Goal: Transaction & Acquisition: Obtain resource

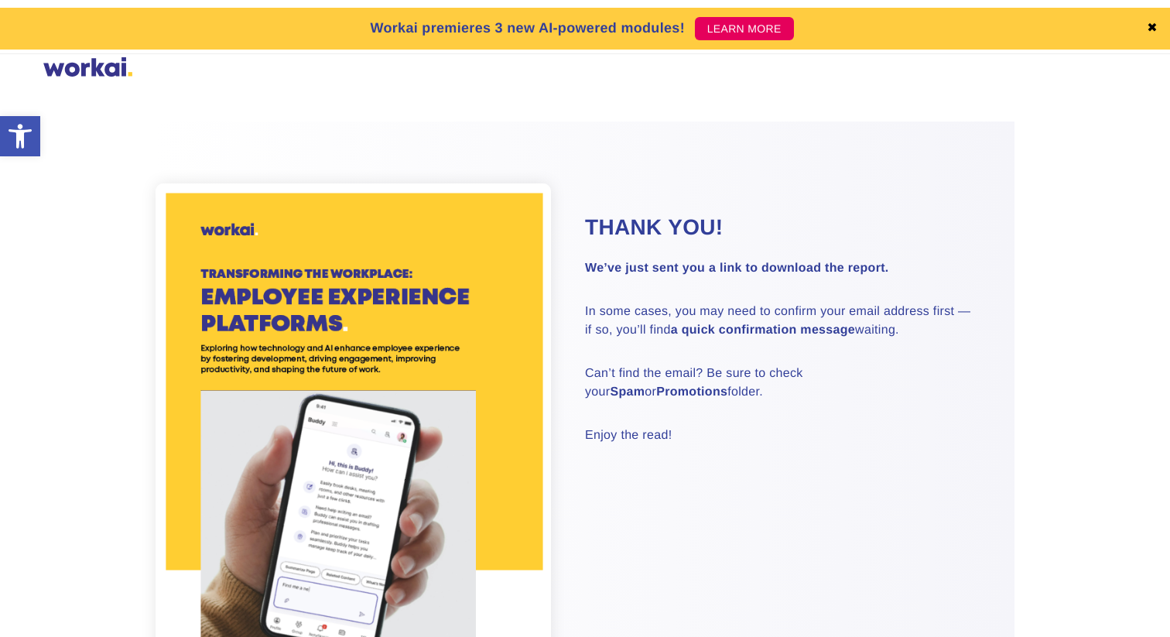
click at [78, 67] on div at bounding box center [87, 68] width 89 height 23
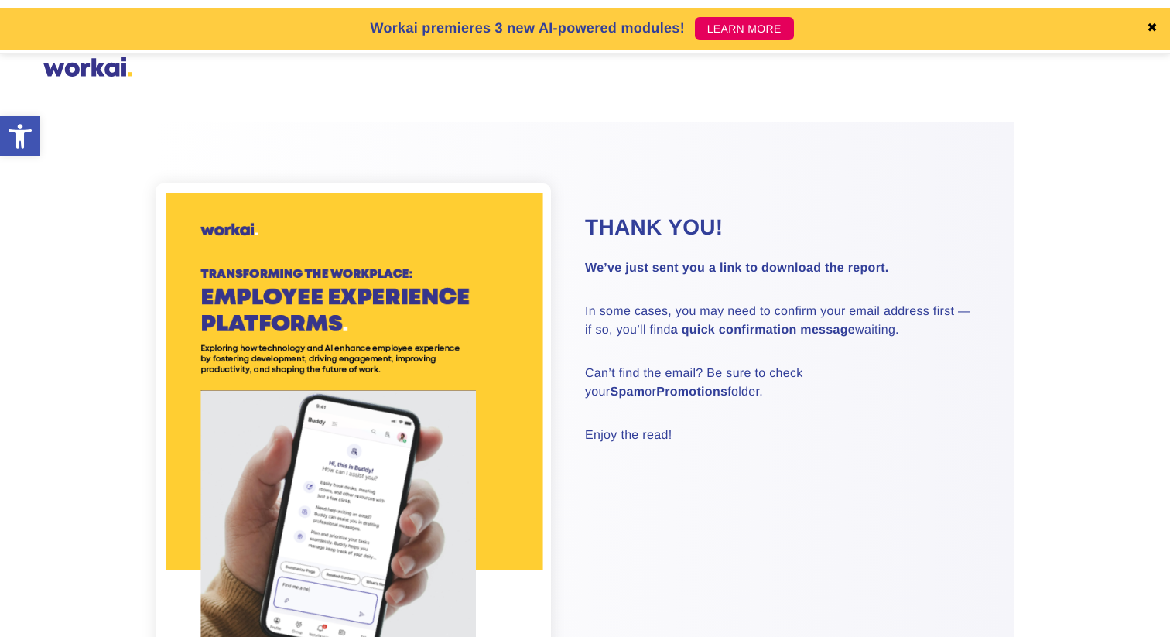
scroll to position [492, 0]
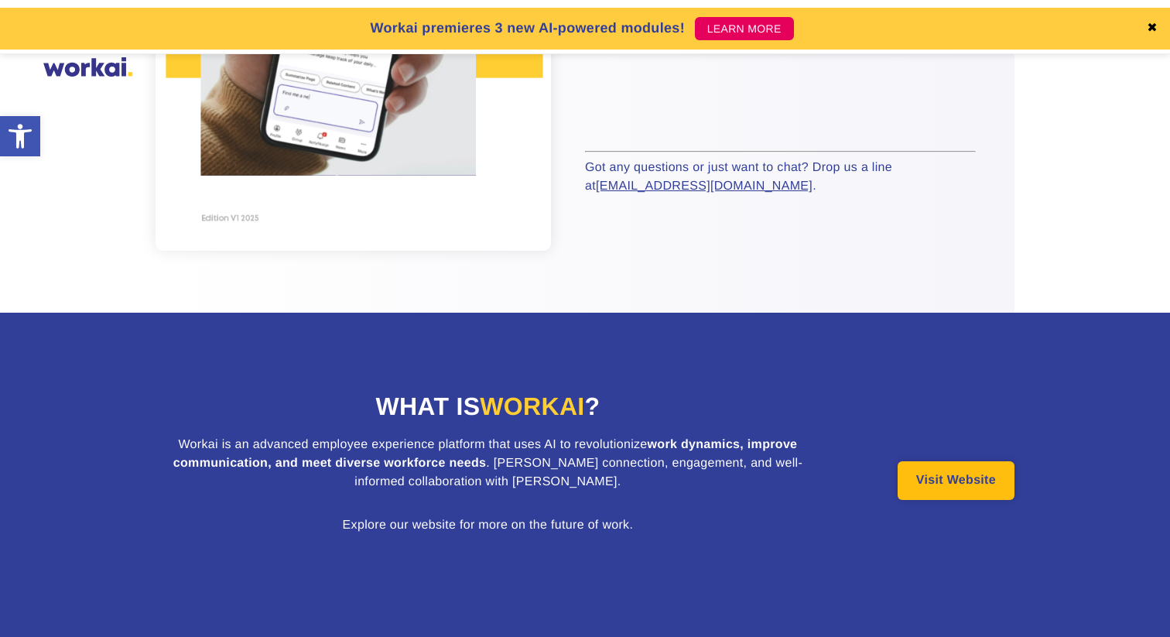
click at [966, 472] on link "Visit Website" at bounding box center [956, 480] width 117 height 39
click at [922, 475] on link "Visit Website" at bounding box center [956, 480] width 117 height 39
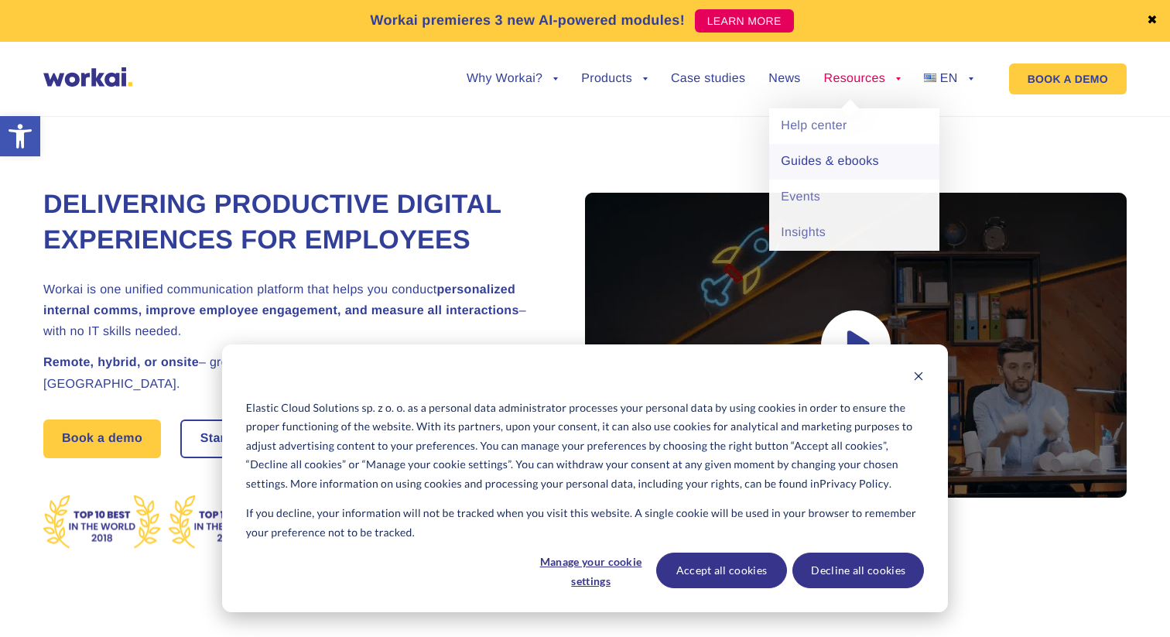
click at [816, 164] on link "Guides & ebooks" at bounding box center [854, 162] width 170 height 36
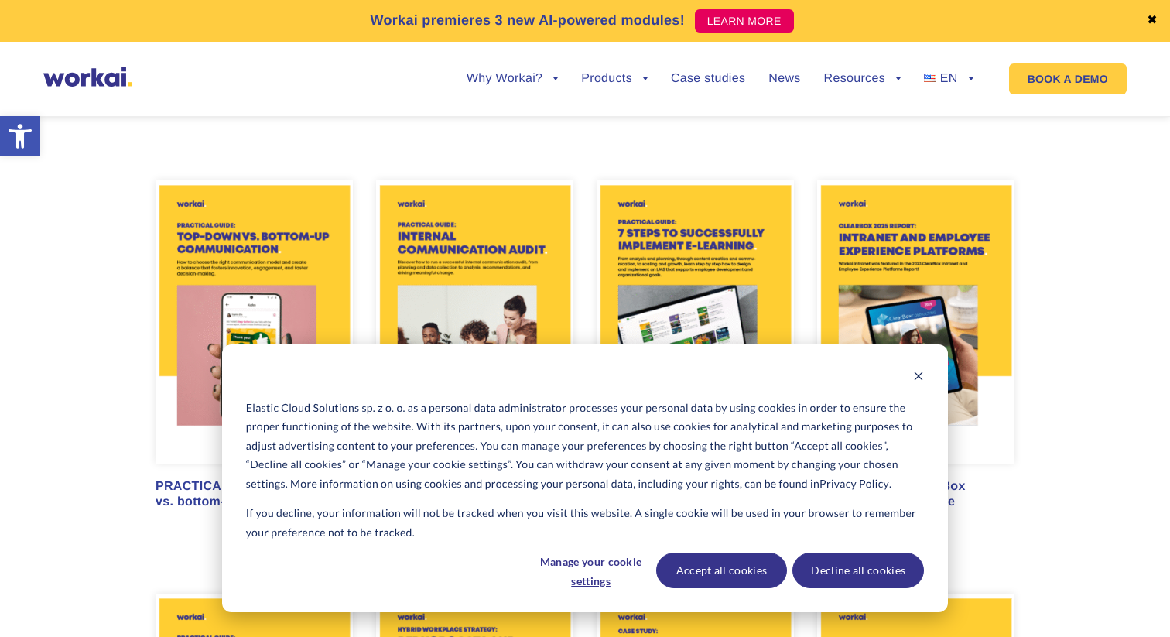
scroll to position [891, 0]
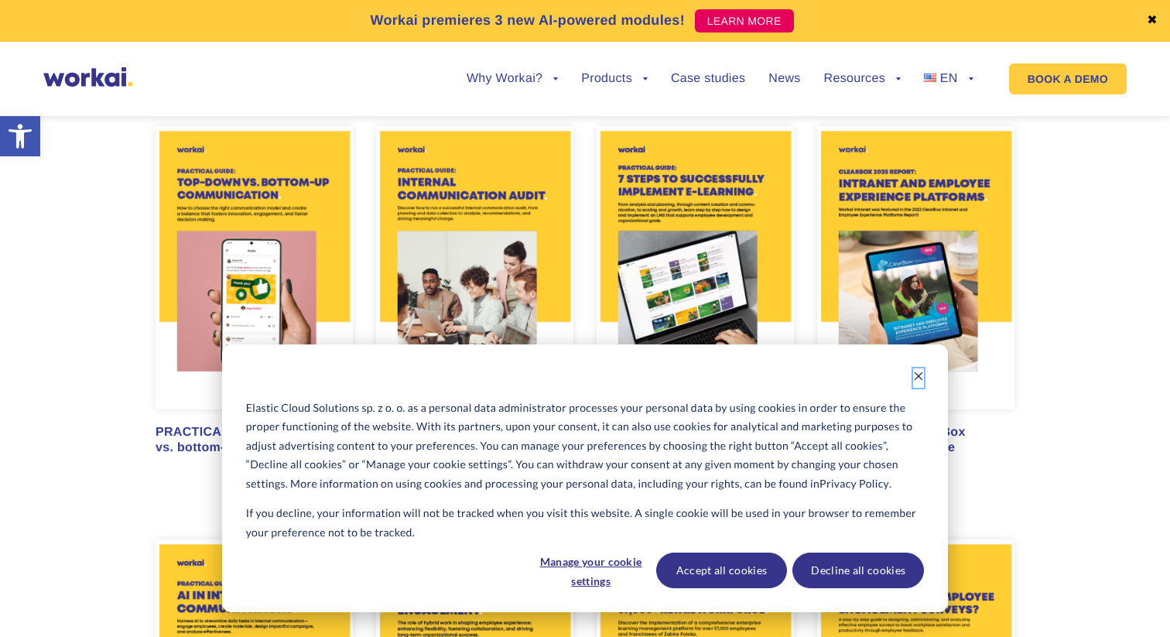
click at [918, 377] on icon "Dismiss cookie banner" at bounding box center [919, 376] width 9 height 9
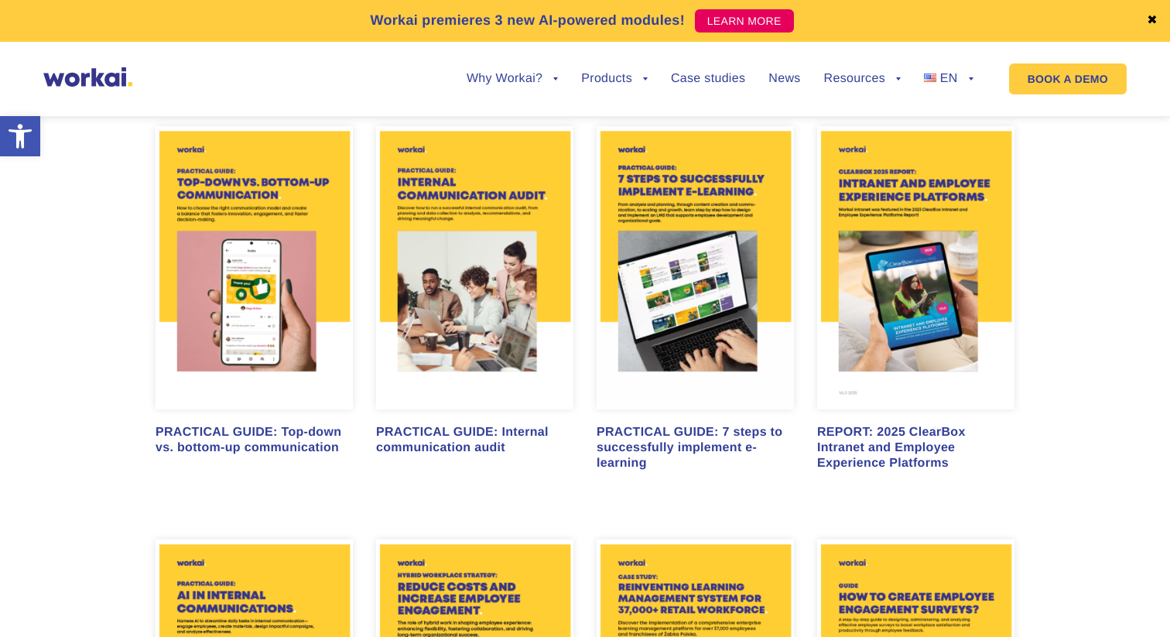
click at [482, 270] on img at bounding box center [474, 267] width 197 height 283
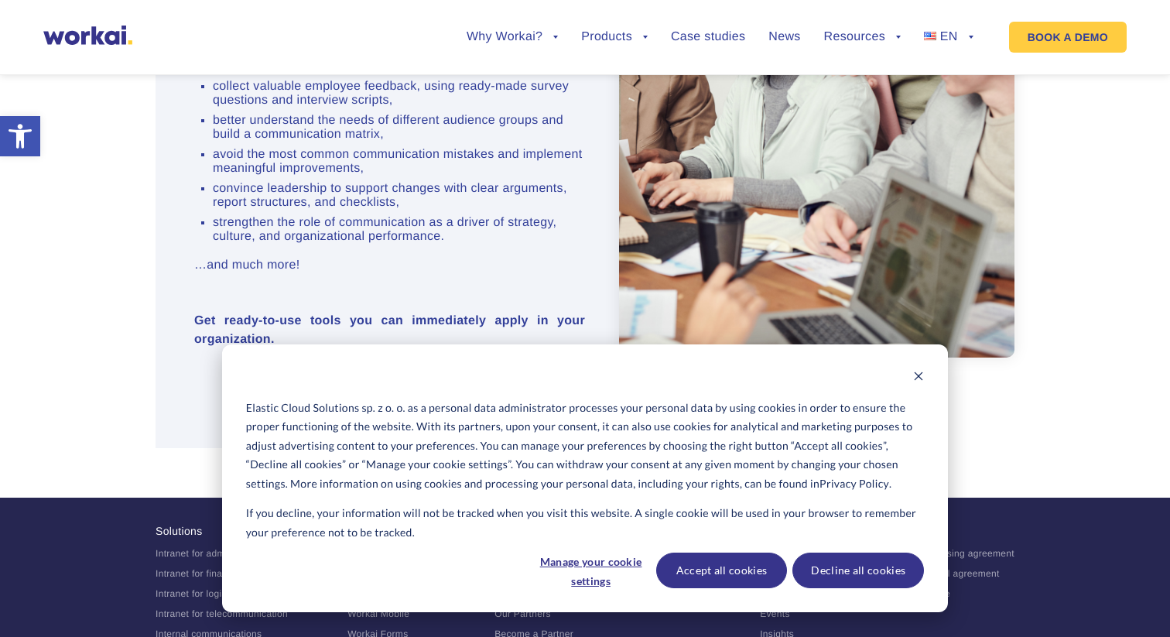
scroll to position [998, 0]
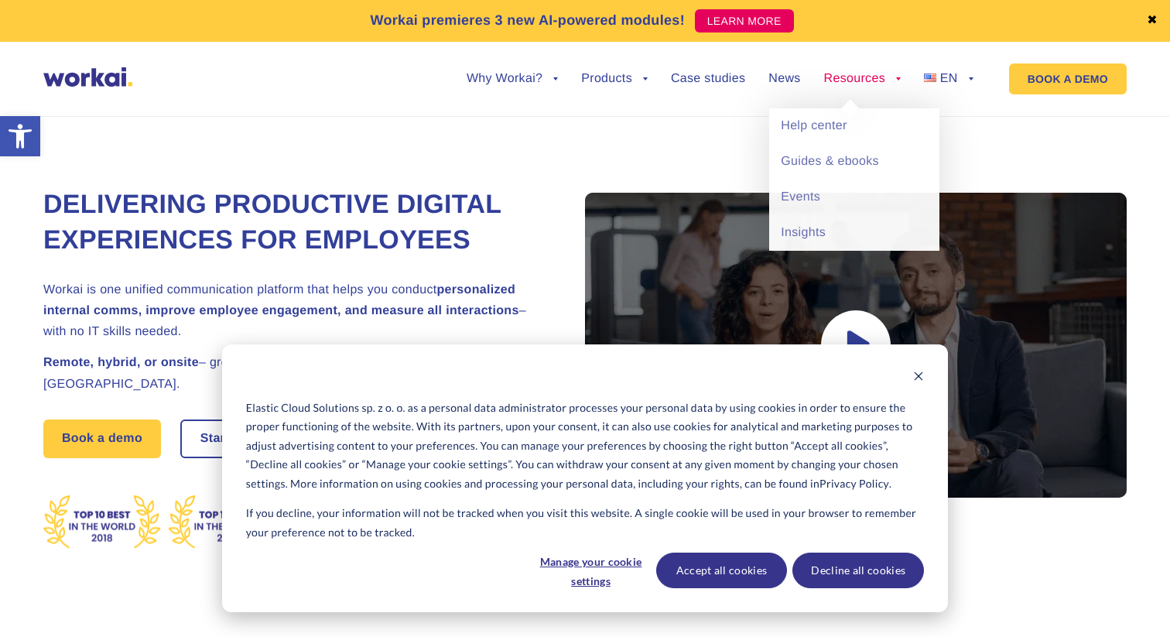
click at [834, 77] on link "Resources" at bounding box center [862, 79] width 77 height 12
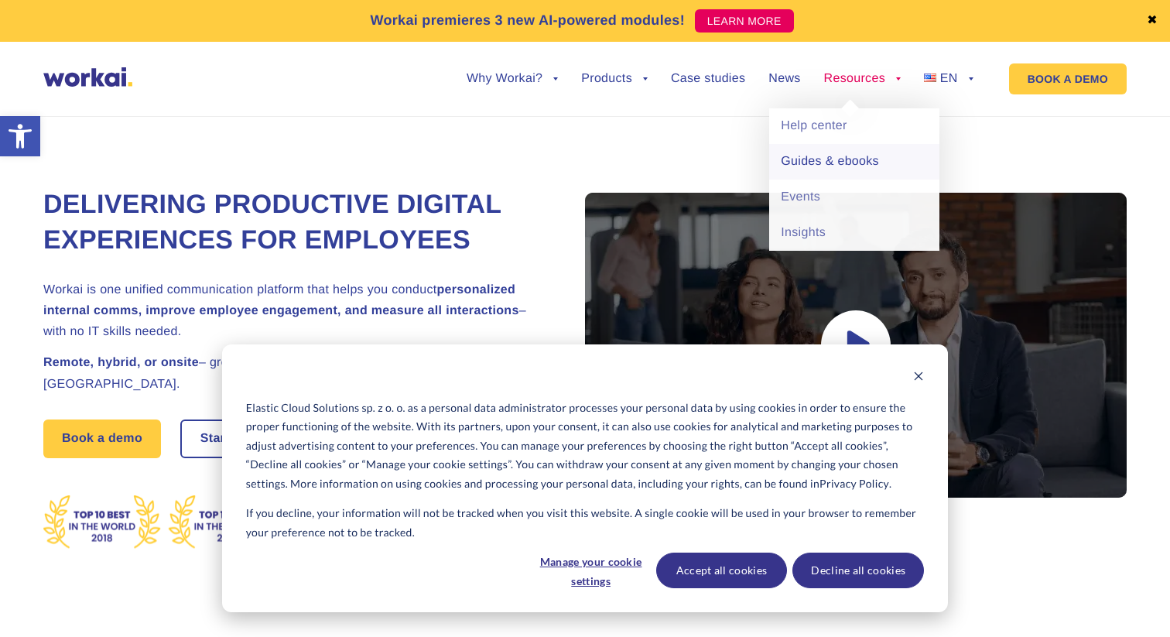
click at [823, 152] on link "Guides & ebooks" at bounding box center [854, 162] width 170 height 36
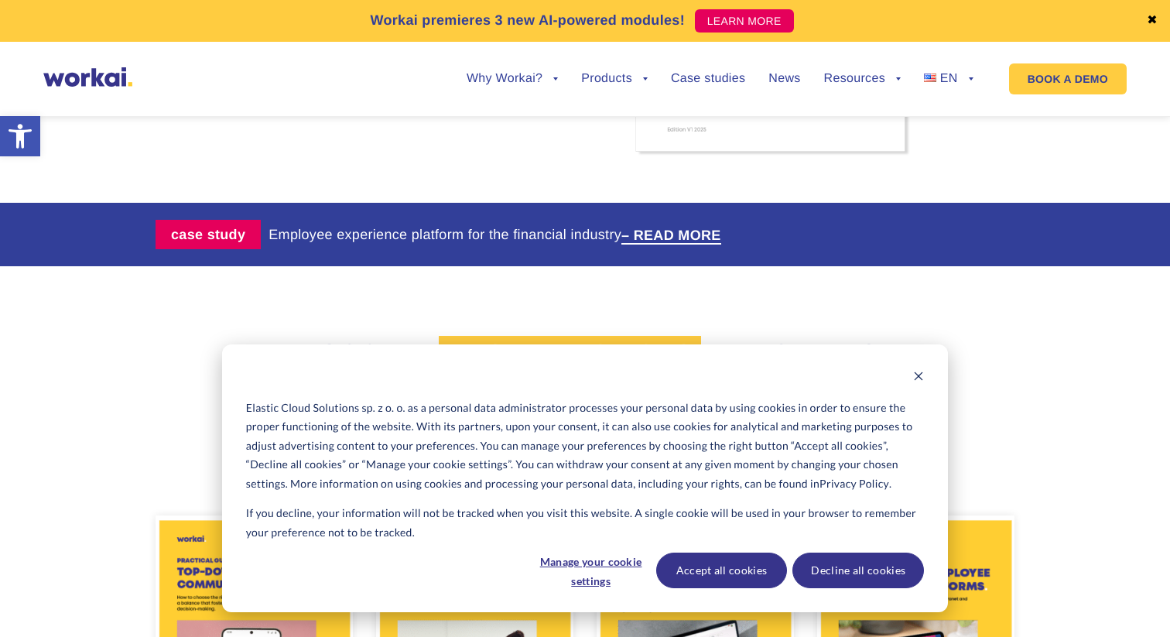
scroll to position [681, 0]
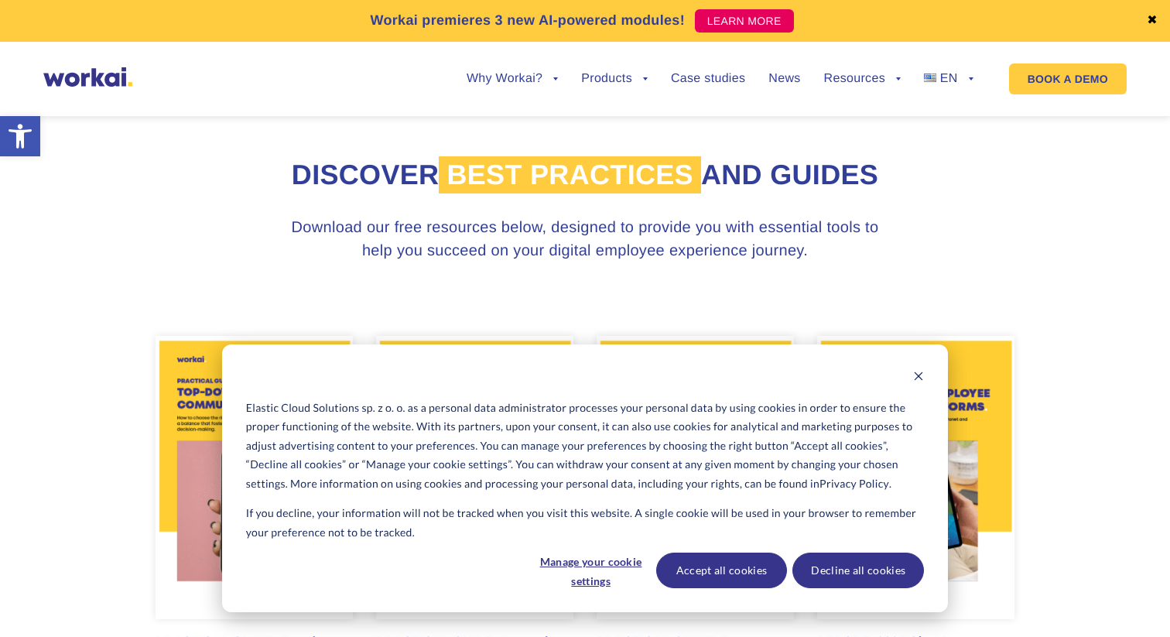
click at [920, 377] on icon "Dismiss cookie banner" at bounding box center [918, 376] width 11 height 11
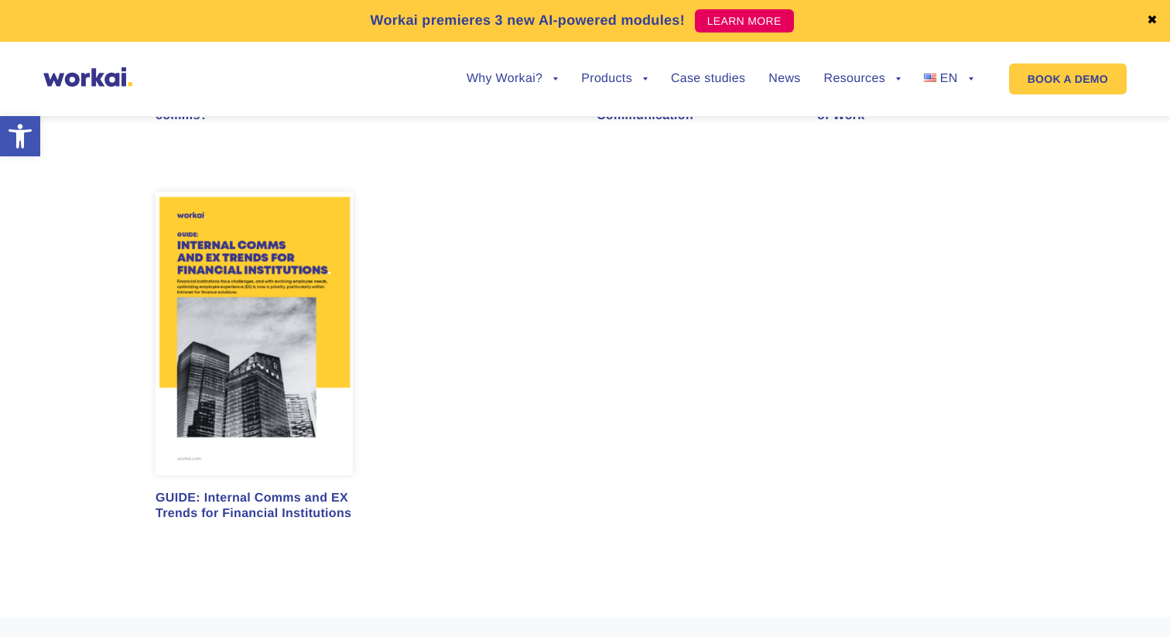
scroll to position [2495, 0]
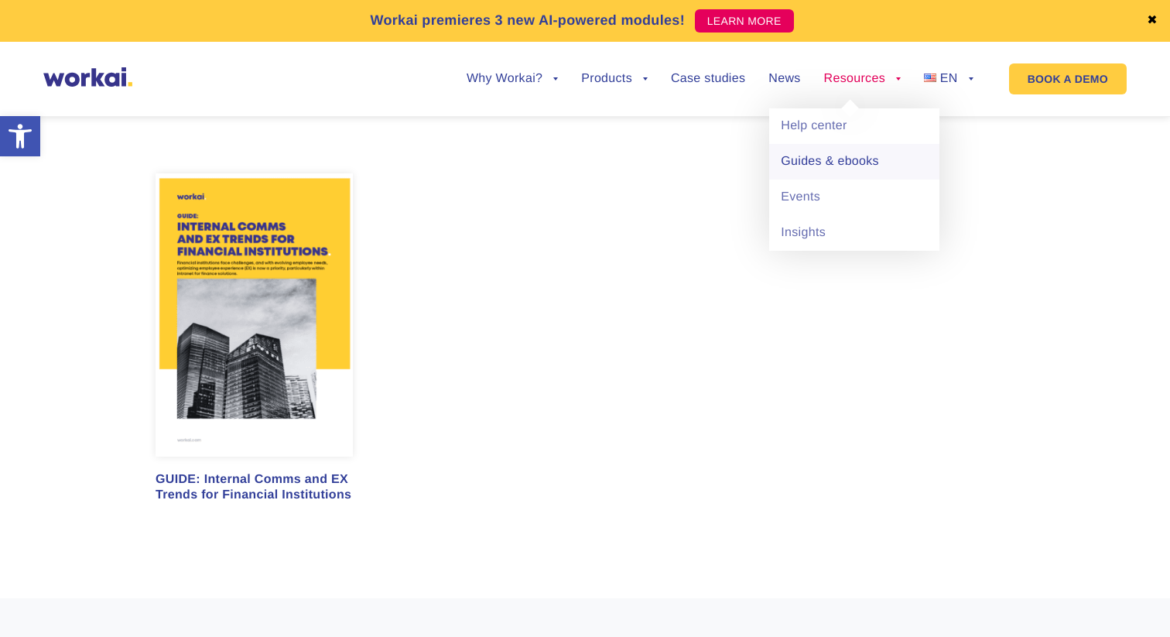
click at [819, 163] on link "Guides & ebooks" at bounding box center [854, 162] width 170 height 36
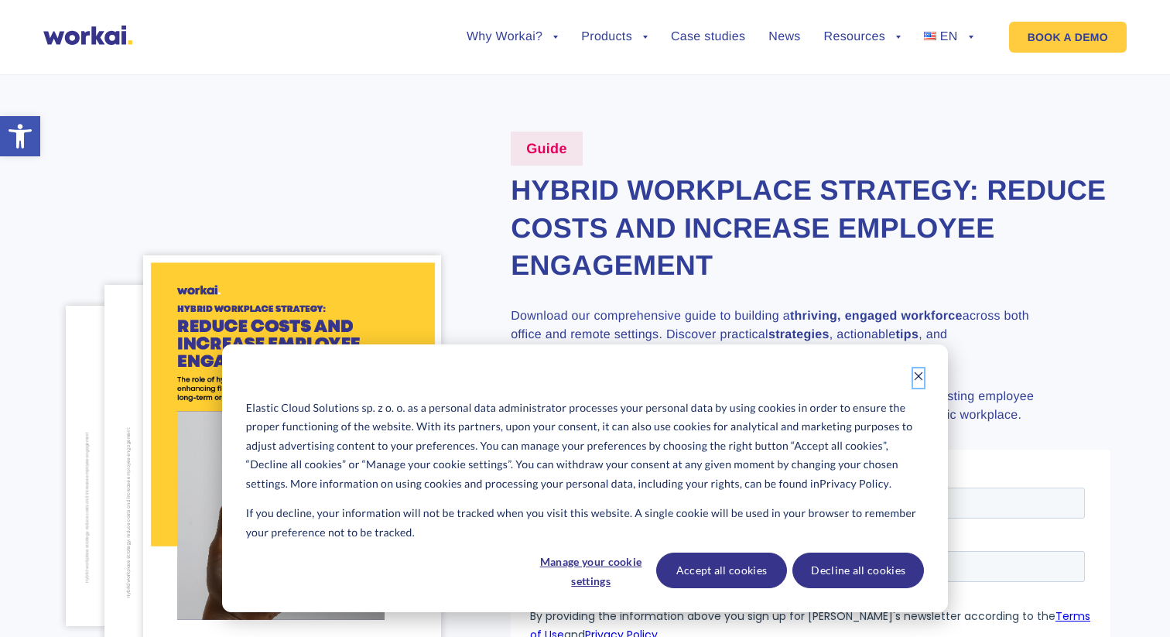
click at [916, 378] on icon "Dismiss cookie banner" at bounding box center [919, 376] width 9 height 9
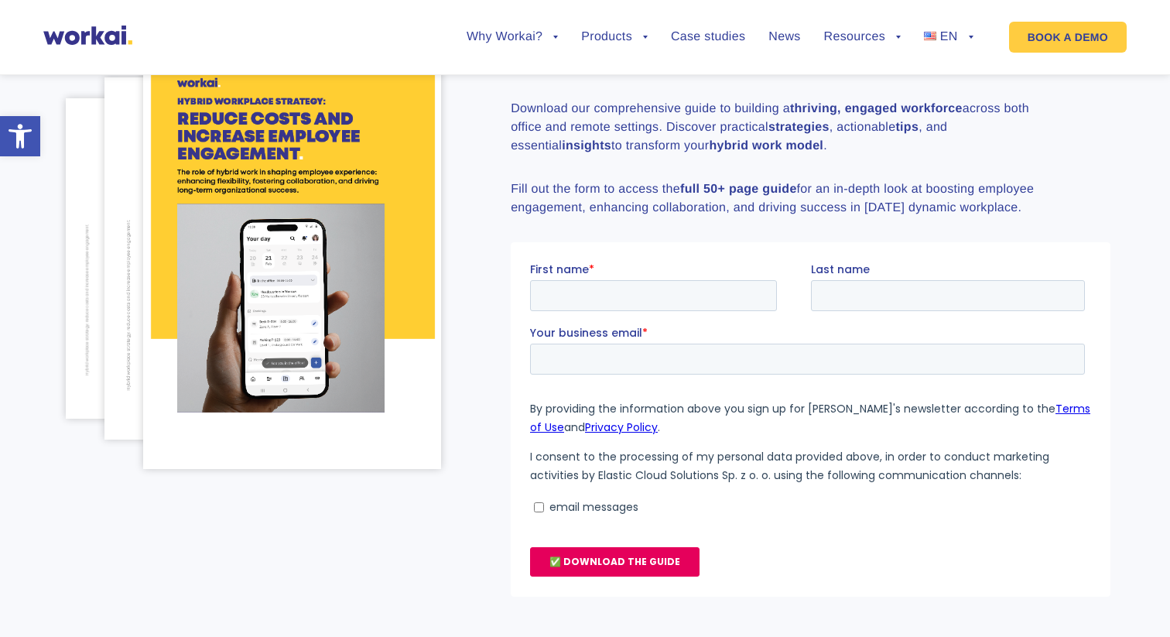
scroll to position [327, 0]
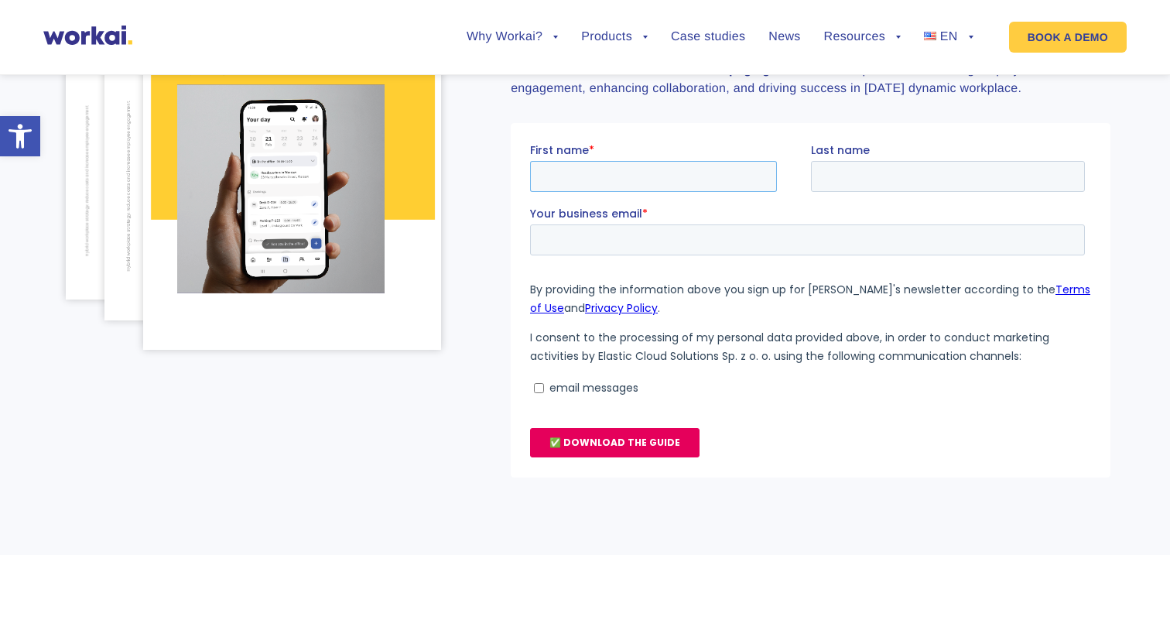
click at [679, 173] on input "First name *" at bounding box center [653, 175] width 247 height 31
type input "Yuliia"
type input "Shohan"
type input "yuliia@allstarsit.com"
click at [543, 385] on input "email messages" at bounding box center [539, 387] width 10 height 10
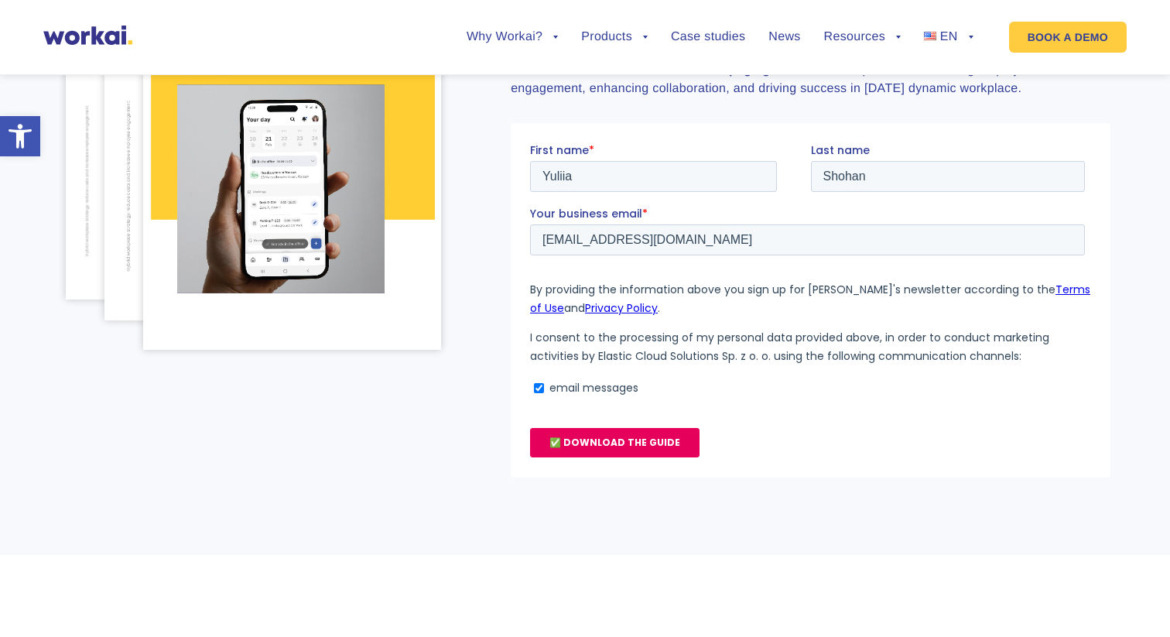
checkbox input "true"
click at [556, 447] on input "✅ DOWNLOAD THE GUIDE" at bounding box center [614, 441] width 169 height 29
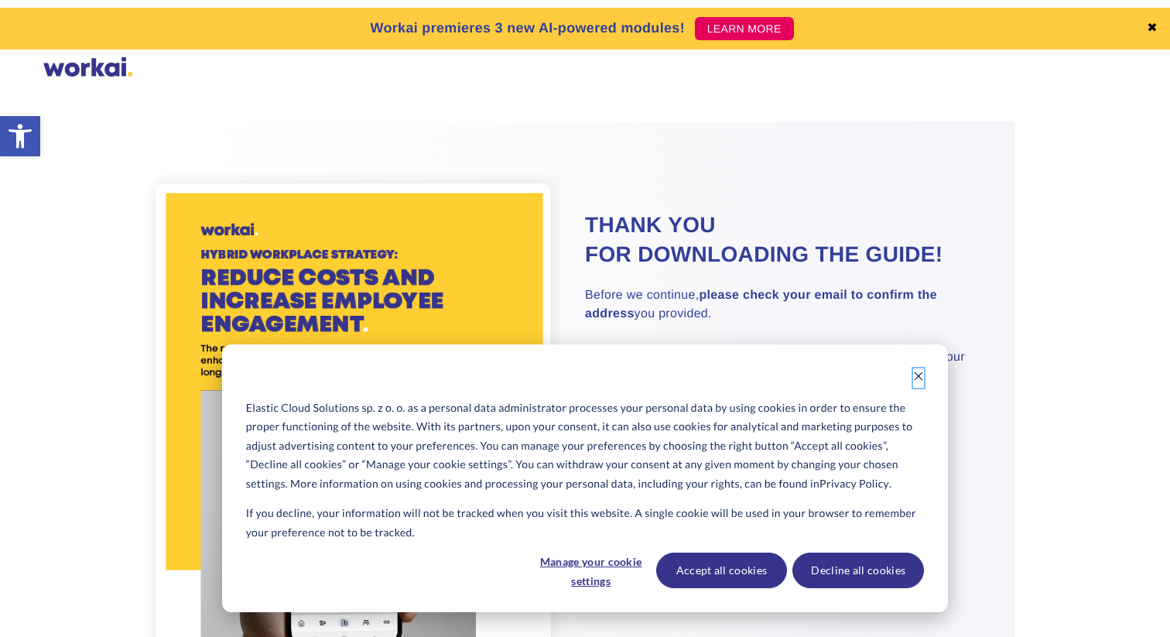
click at [922, 376] on icon "Dismiss cookie banner" at bounding box center [918, 376] width 11 height 11
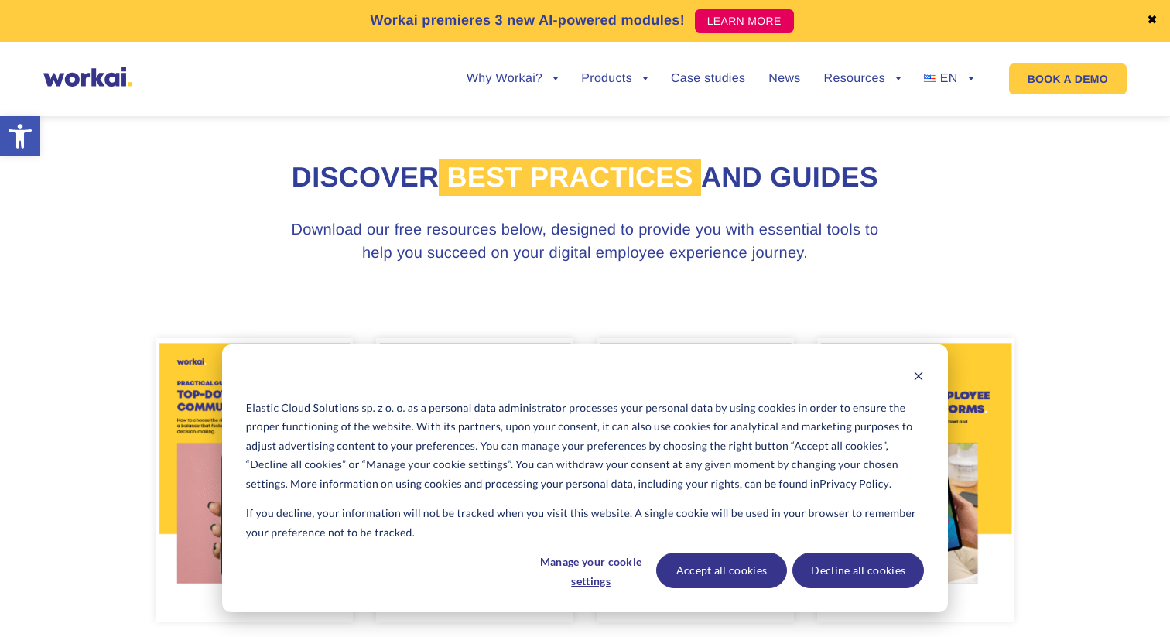
scroll to position [792, 0]
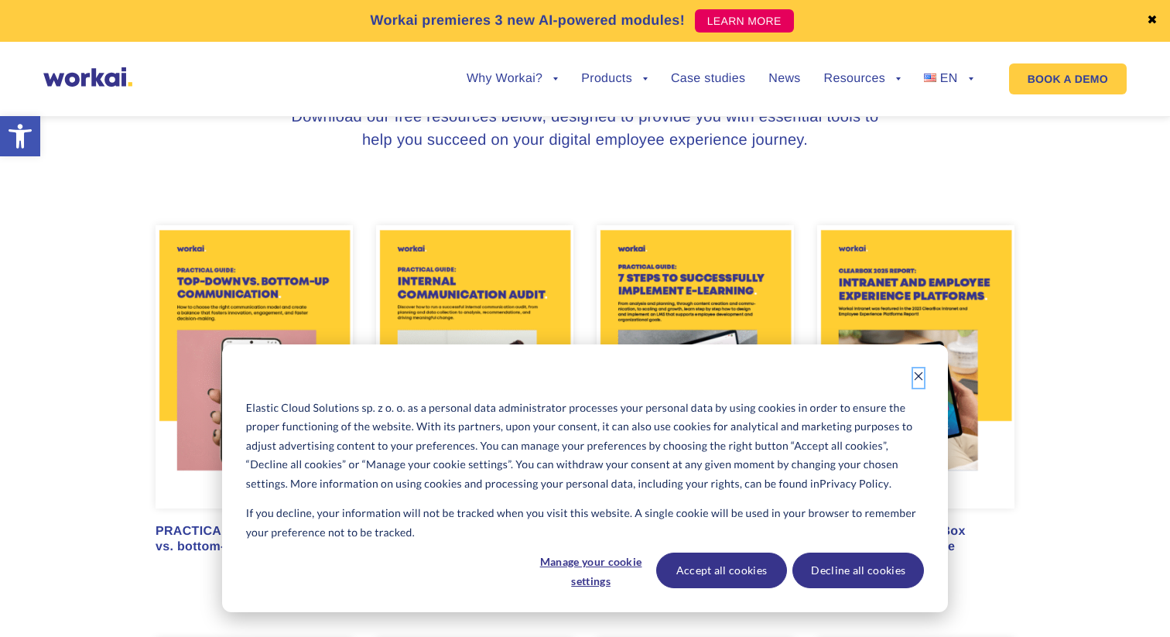
click at [922, 375] on icon "Dismiss cookie banner" at bounding box center [918, 376] width 11 height 11
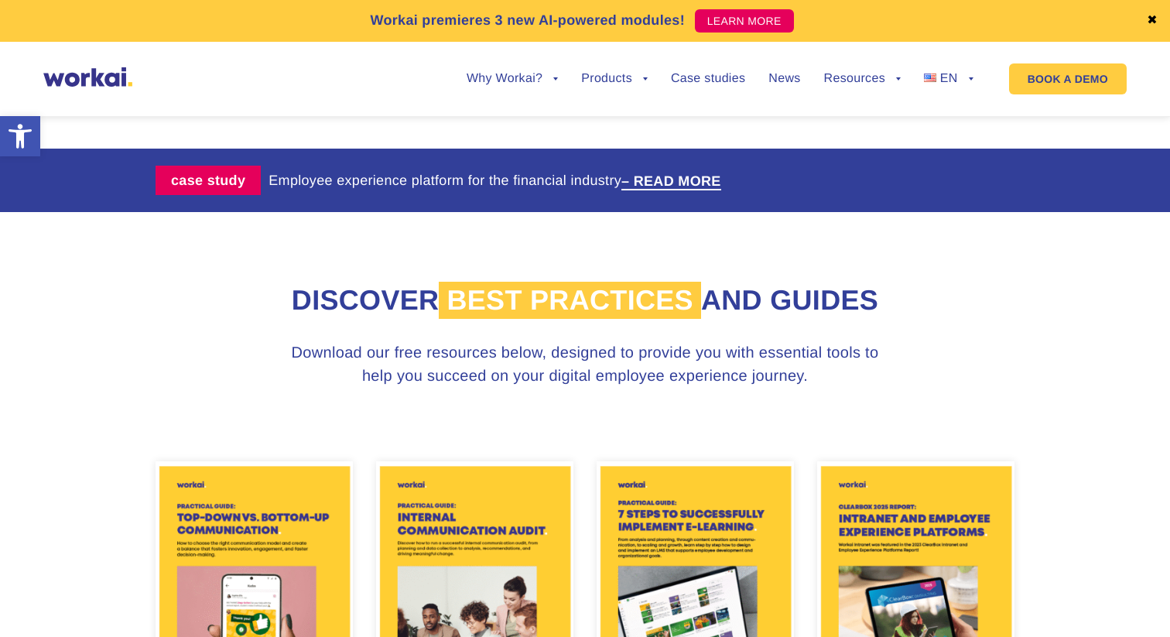
scroll to position [0, 0]
